Goal: Task Accomplishment & Management: Use online tool/utility

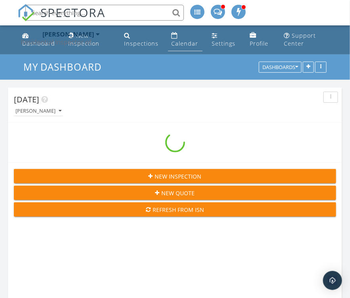
scroll to position [1208, 362]
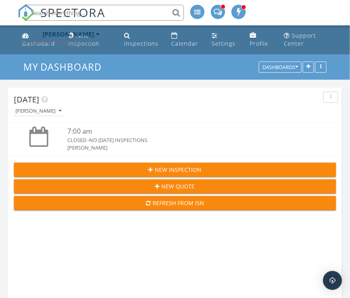
drag, startPoint x: 176, startPoint y: 41, endPoint x: 210, endPoint y: 0, distance: 53.2
click at [176, 41] on div "Calendar" at bounding box center [184, 44] width 27 height 8
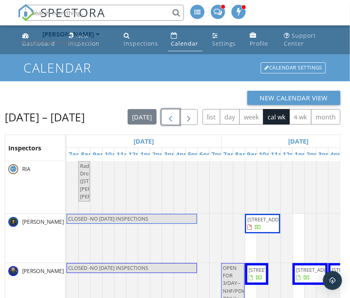
click at [168, 118] on span "button" at bounding box center [171, 118] width 10 height 10
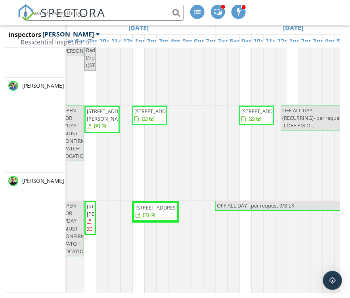
scroll to position [1285, 778]
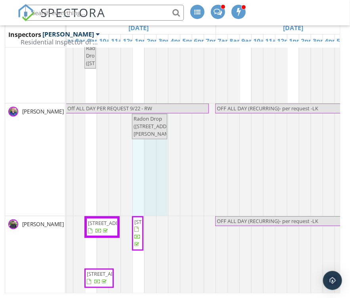
drag, startPoint x: 143, startPoint y: 135, endPoint x: 160, endPoint y: 131, distance: 18.0
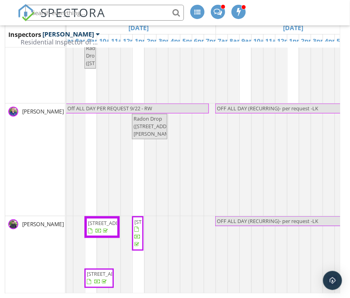
click at [26, 166] on div "[PERSON_NAME]" at bounding box center [35, 159] width 60 height 112
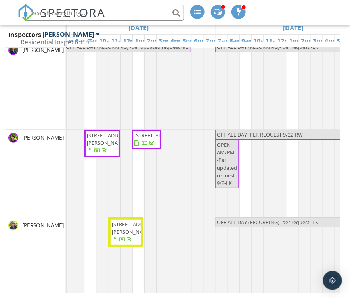
scroll to position [2174, 778]
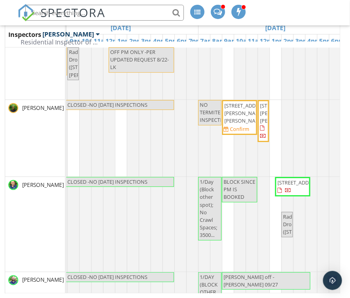
scroll to position [674, 23]
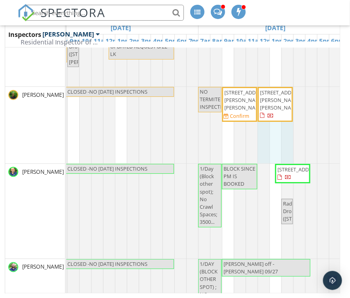
drag, startPoint x: 268, startPoint y: 120, endPoint x: 285, endPoint y: 117, distance: 17.3
click at [44, 117] on div "CLOSED -NO SUNDAY INSPECTIONS NO TERMITE INSPECTIONS 1403 Lakemont Dr SW, Grays…" at bounding box center [44, 125] width 0 height 76
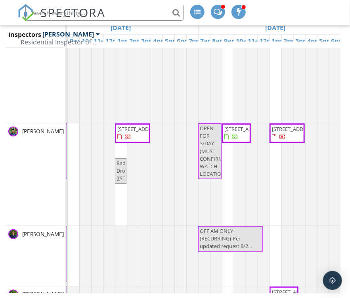
scroll to position [1347, 23]
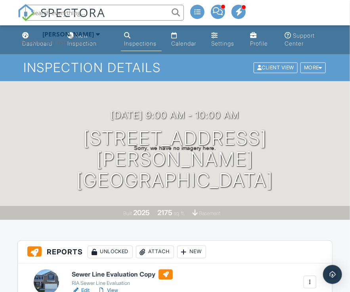
click at [123, 13] on input "text" at bounding box center [104, 13] width 158 height 16
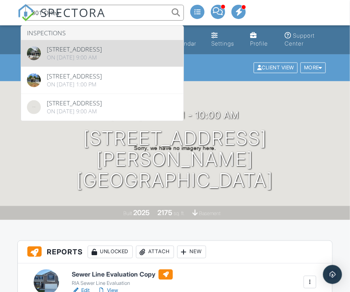
type input "301 Orlea"
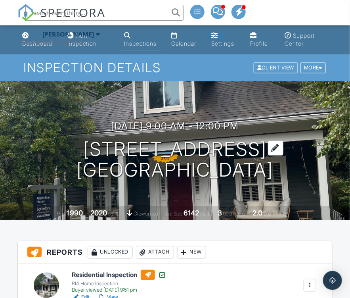
click at [174, 145] on h1 "301 Orleans St SE Atlanta, GA 30312" at bounding box center [175, 160] width 197 height 42
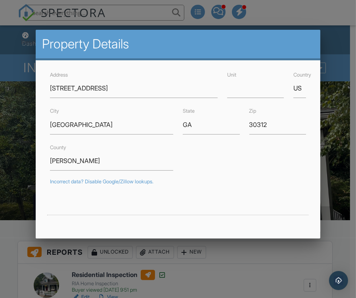
click at [330, 21] on div at bounding box center [178, 146] width 356 height 372
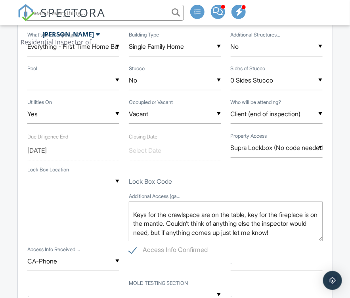
scroll to position [22, 0]
click at [134, 8] on input "text" at bounding box center [104, 13] width 158 height 16
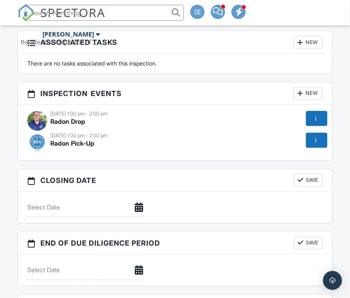
scroll to position [2456, 0]
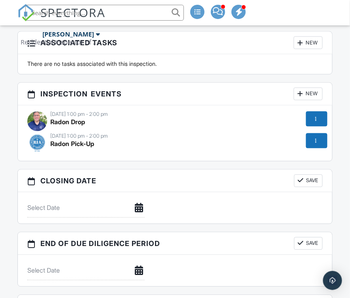
paste input "[STREET_ADDRESS]"
click at [134, 20] on input "[STREET_ADDRESS]" at bounding box center [104, 13] width 158 height 16
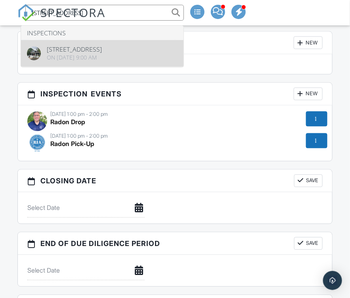
type input "[STREET_ADDRESS]"
drag, startPoint x: 96, startPoint y: 54, endPoint x: 59, endPoint y: 44, distance: 38.5
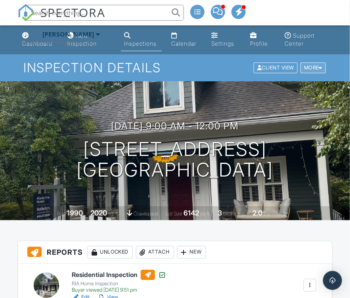
click at [321, 66] on div at bounding box center [321, 67] width 4 height 5
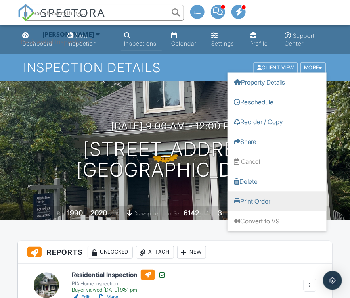
click at [246, 202] on link "Print Order" at bounding box center [276, 201] width 99 height 20
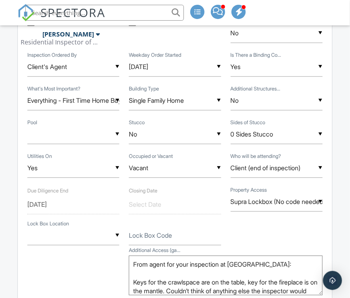
scroll to position [475, 0]
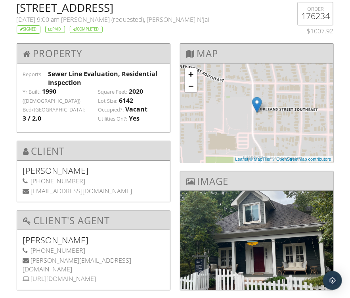
click at [122, 9] on h2 "[STREET_ADDRESS]" at bounding box center [148, 7] width 263 height 11
copy h2 "[GEOGRAPHIC_DATA]"
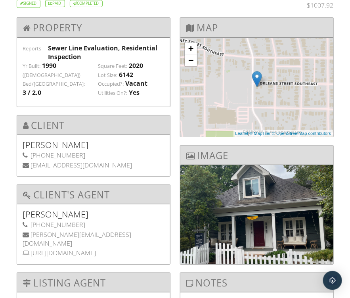
scroll to position [40, 0]
